Goal: Check status: Check status

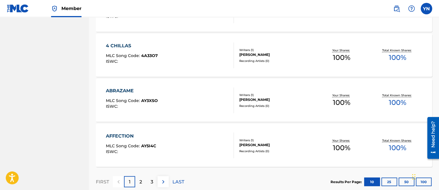
scroll to position [467, 0]
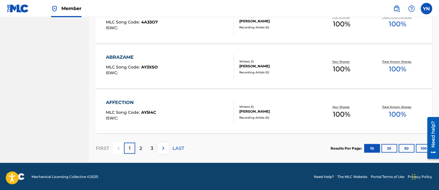
click at [200, 182] on footer "Mechanical Licensing Collective © 2025 Need Help? The MLC Website Portal Terms …" at bounding box center [219, 177] width 439 height 28
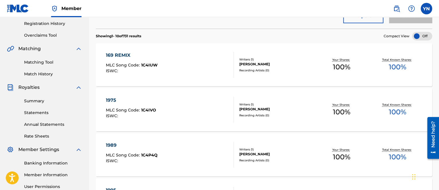
scroll to position [122, 0]
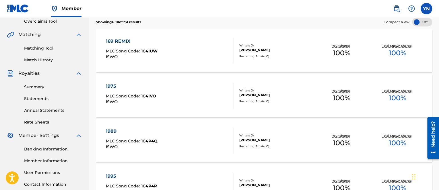
click at [40, 98] on link "Statements" at bounding box center [53, 99] width 58 height 6
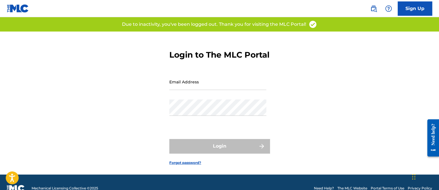
click at [180, 90] on input "Email Address" at bounding box center [217, 82] width 97 height 16
type input "[EMAIL_ADDRESS][DOMAIN_NAME]"
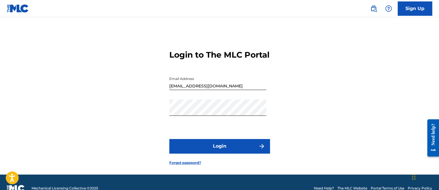
click at [237, 154] on button "Login" at bounding box center [219, 146] width 100 height 14
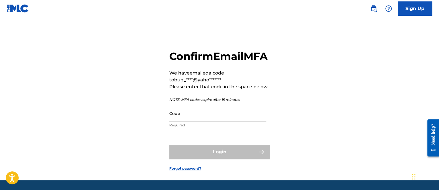
click at [237, 122] on input "Code" at bounding box center [217, 113] width 97 height 16
click at [279, 118] on div "Confirm Email MFA We have emailed a code to bug_****@yaho******* Please enter t…" at bounding box center [220, 106] width 402 height 149
click at [187, 122] on input "Code" at bounding box center [217, 113] width 97 height 16
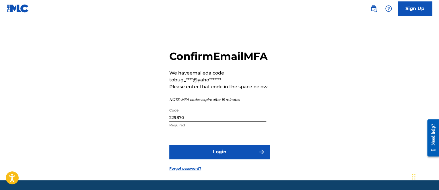
type input "229870"
click at [169, 145] on button "Login" at bounding box center [219, 152] width 100 height 14
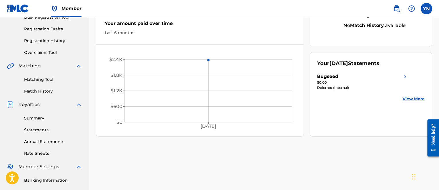
drag, startPoint x: 320, startPoint y: 109, endPoint x: 320, endPoint y: 122, distance: 12.6
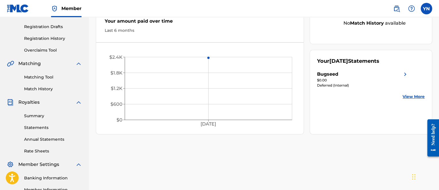
click at [413, 99] on link "View More" at bounding box center [414, 97] width 22 height 6
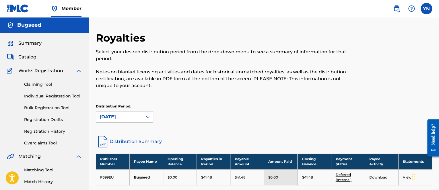
scroll to position [57, 0]
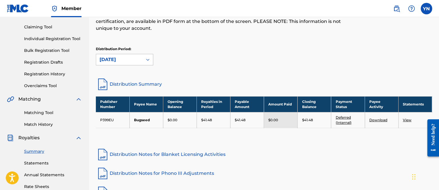
click at [132, 61] on div "August 2025" at bounding box center [120, 59] width 40 height 7
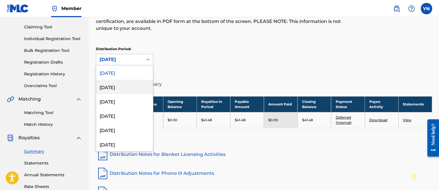
click at [130, 87] on div "July 2025" at bounding box center [124, 87] width 57 height 14
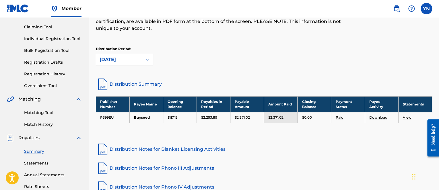
click at [131, 67] on div "Distribution Period: July 2025" at bounding box center [264, 59] width 336 height 24
click at [132, 64] on div "July 2025" at bounding box center [119, 59] width 47 height 11
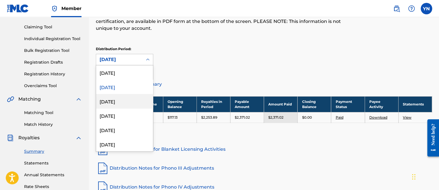
click at [134, 98] on div "June 2025" at bounding box center [124, 101] width 57 height 14
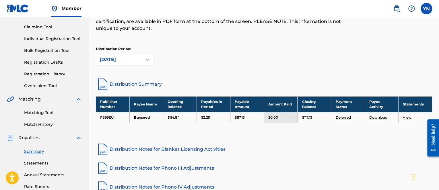
click at [205, 117] on p "$2.29" at bounding box center [205, 117] width 9 height 5
